Goal: Find specific page/section: Find specific page/section

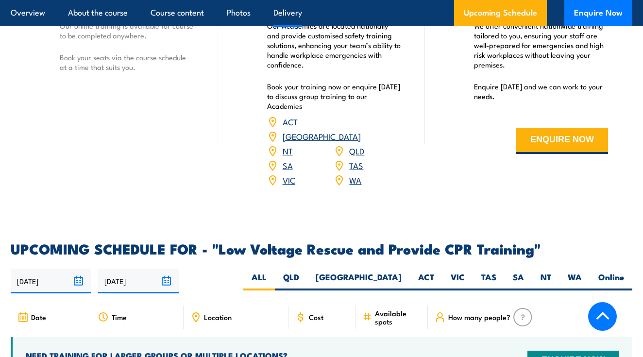
scroll to position [1445, 0]
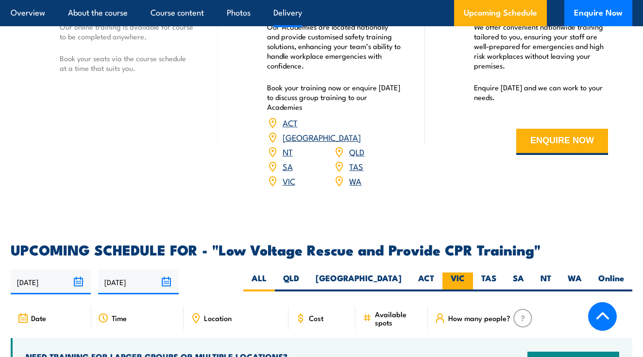
click at [460, 272] on label "VIC" at bounding box center [457, 281] width 31 height 19
click at [465, 272] on input "VIC" at bounding box center [468, 275] width 6 height 6
radio input "true"
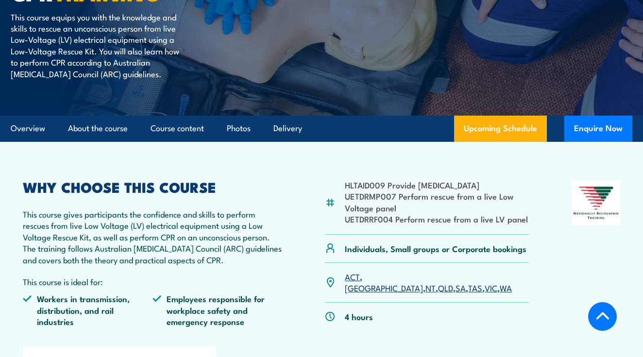
scroll to position [181, 0]
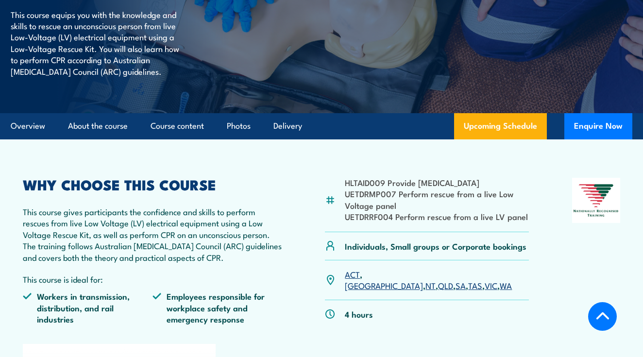
click at [485, 286] on link "VIC" at bounding box center [491, 285] width 13 height 12
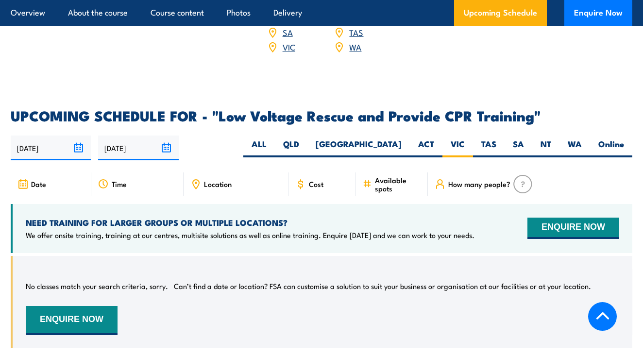
scroll to position [1577, 0]
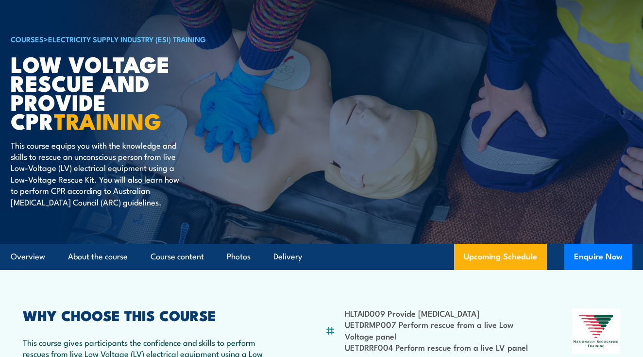
scroll to position [46, 0]
